Goal: Find specific page/section: Find specific page/section

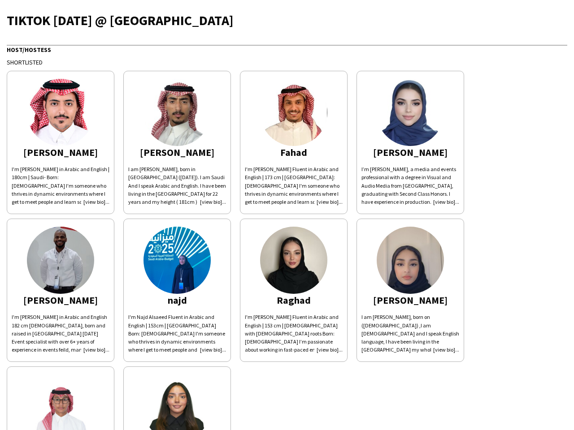
click at [287, 215] on div "[PERSON_NAME]'m [PERSON_NAME] in Arabic and English | 180cm | Saudi- Born: [DEM…" at bounding box center [287, 288] width 560 height 444
click at [61, 143] on img at bounding box center [60, 112] width 67 height 67
click at [177, 143] on img at bounding box center [176, 112] width 67 height 67
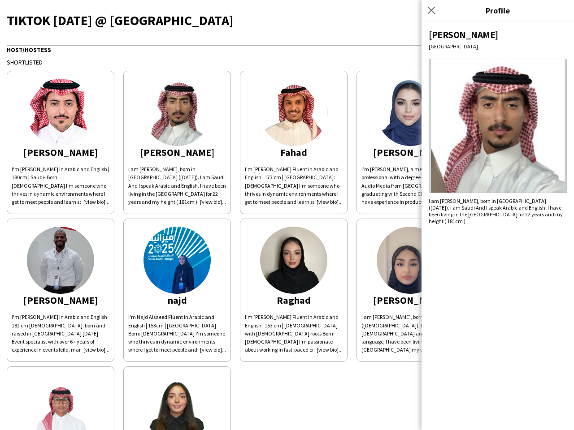
click at [294, 143] on img at bounding box center [293, 112] width 67 height 67
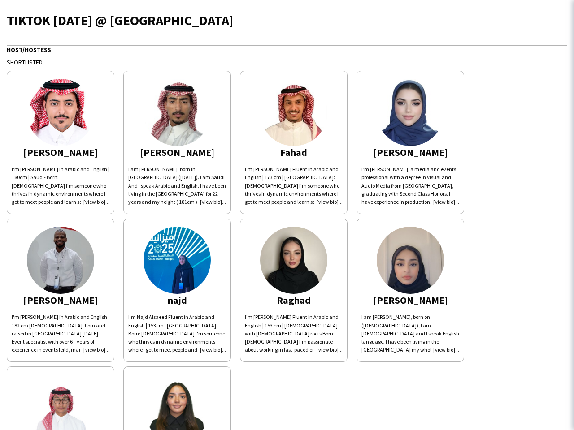
click at [410, 143] on img at bounding box center [410, 112] width 67 height 67
click at [61, 290] on img at bounding box center [60, 260] width 67 height 67
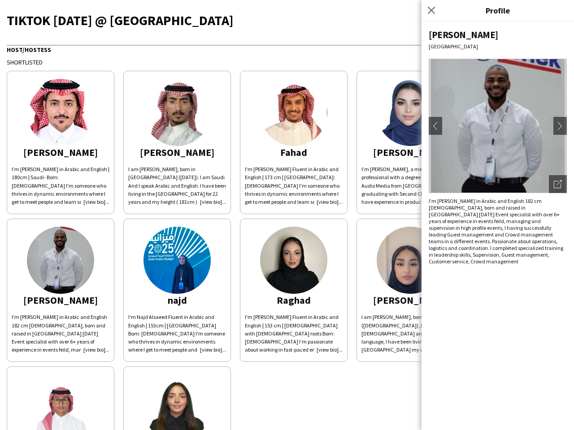
click at [177, 290] on img at bounding box center [176, 260] width 67 height 67
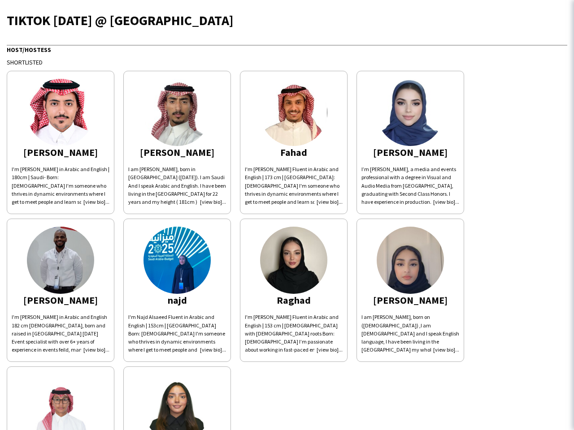
click at [294, 290] on img at bounding box center [293, 260] width 67 height 67
click at [410, 290] on img at bounding box center [410, 260] width 67 height 67
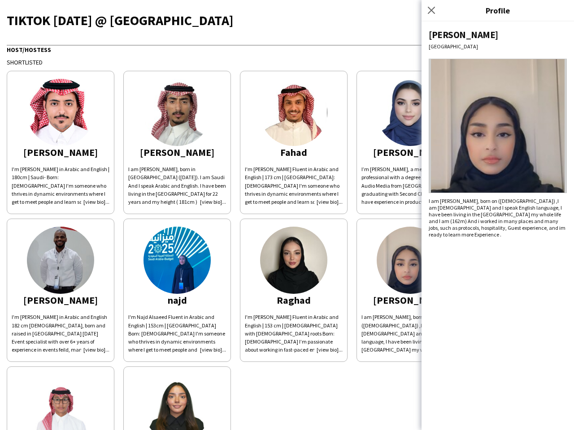
click at [61, 399] on img at bounding box center [60, 408] width 67 height 67
